Goal: Navigation & Orientation: Understand site structure

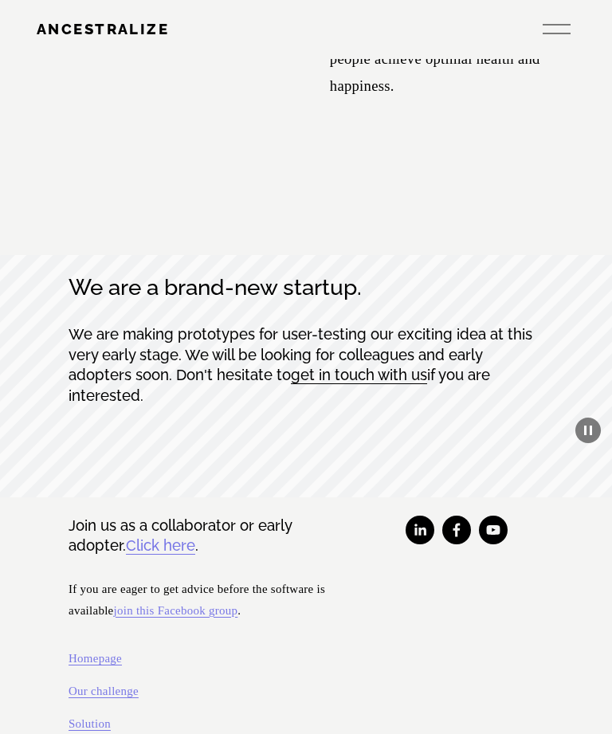
scroll to position [9840, 0]
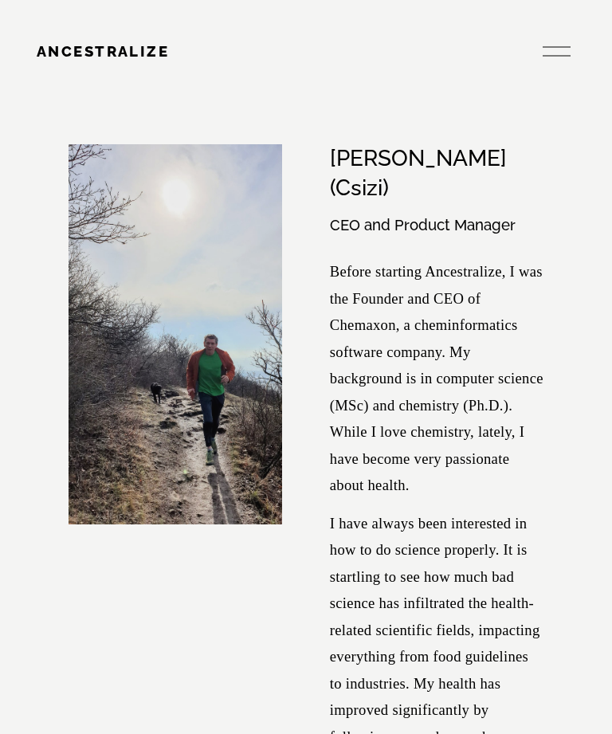
click at [557, 40] on div at bounding box center [557, 51] width 28 height 28
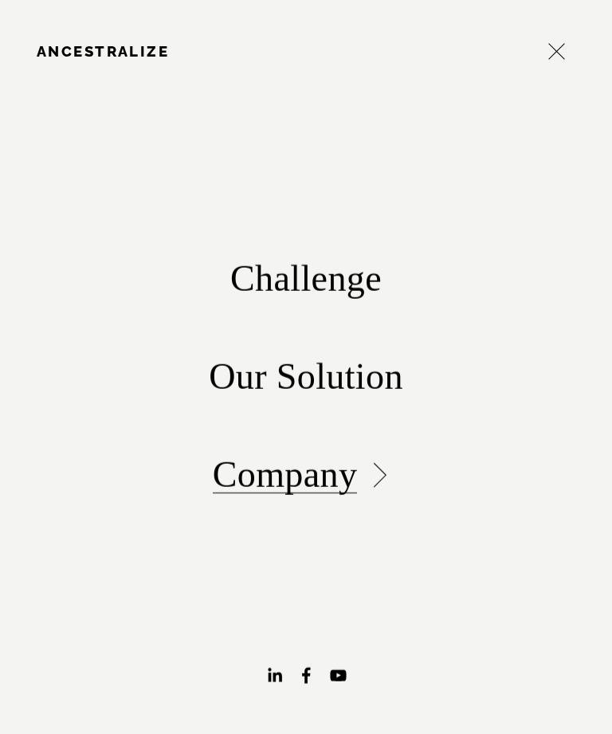
click at [357, 281] on link "Challenge" at bounding box center [305, 279] width 151 height 37
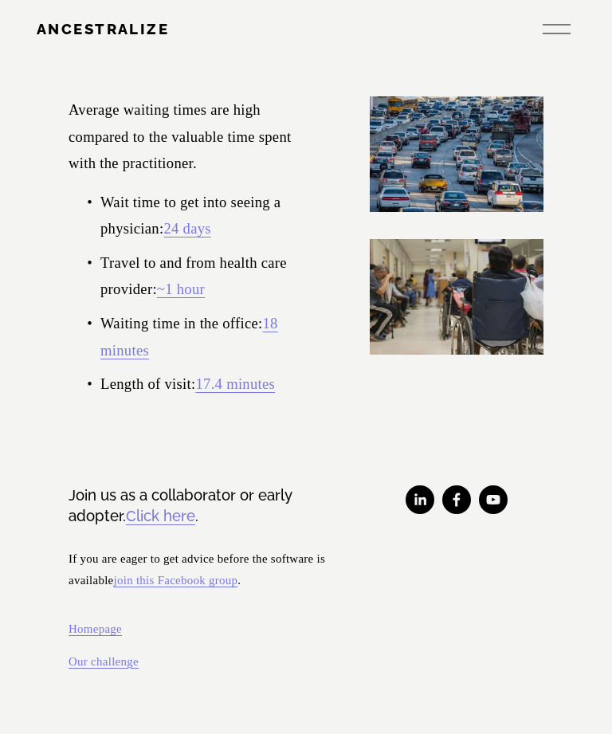
scroll to position [2285, 0]
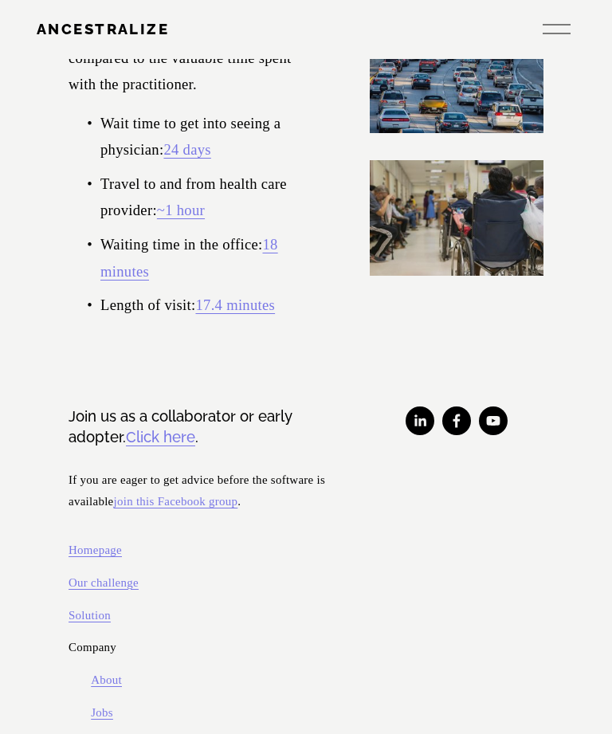
click at [195, 448] on link "Click here" at bounding box center [160, 437] width 69 height 21
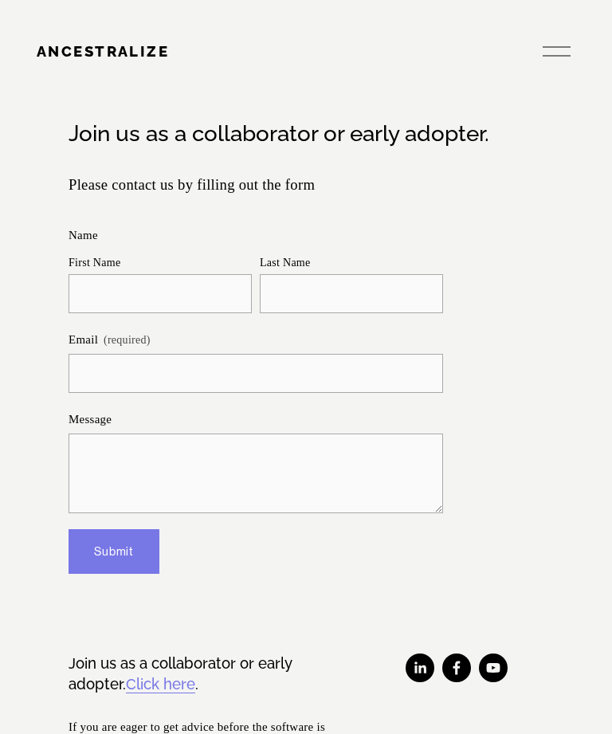
click at [553, 47] on div at bounding box center [557, 47] width 28 height 1
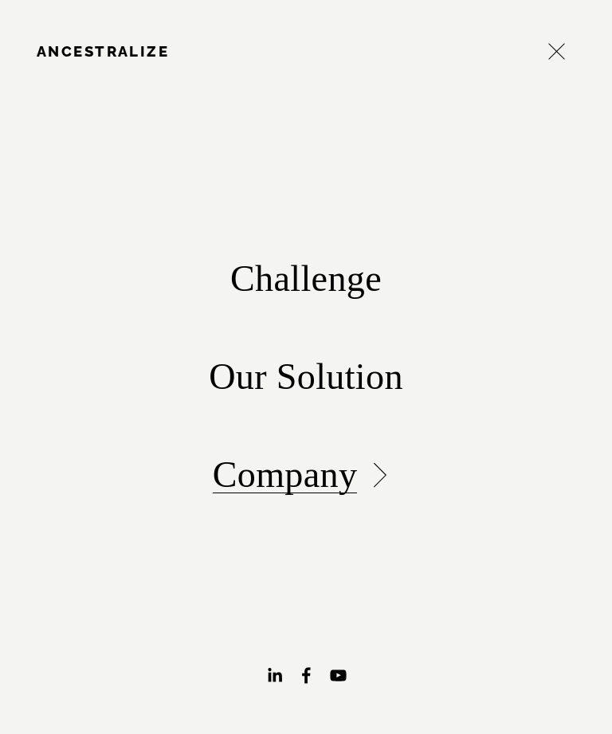
click at [370, 379] on link "Our Solution" at bounding box center [306, 377] width 194 height 37
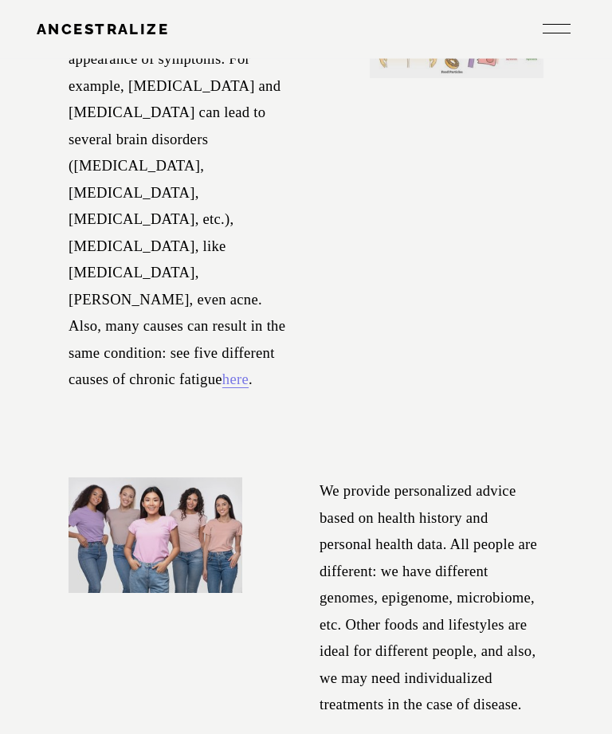
scroll to position [1288, 0]
